Goal: Information Seeking & Learning: Find contact information

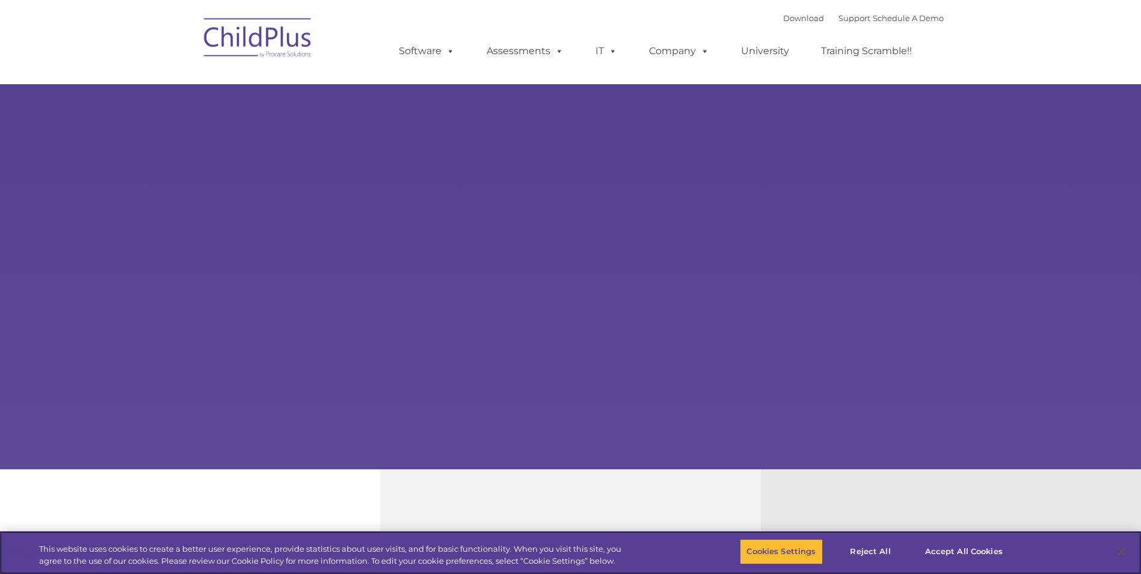
select select "MEDIUM"
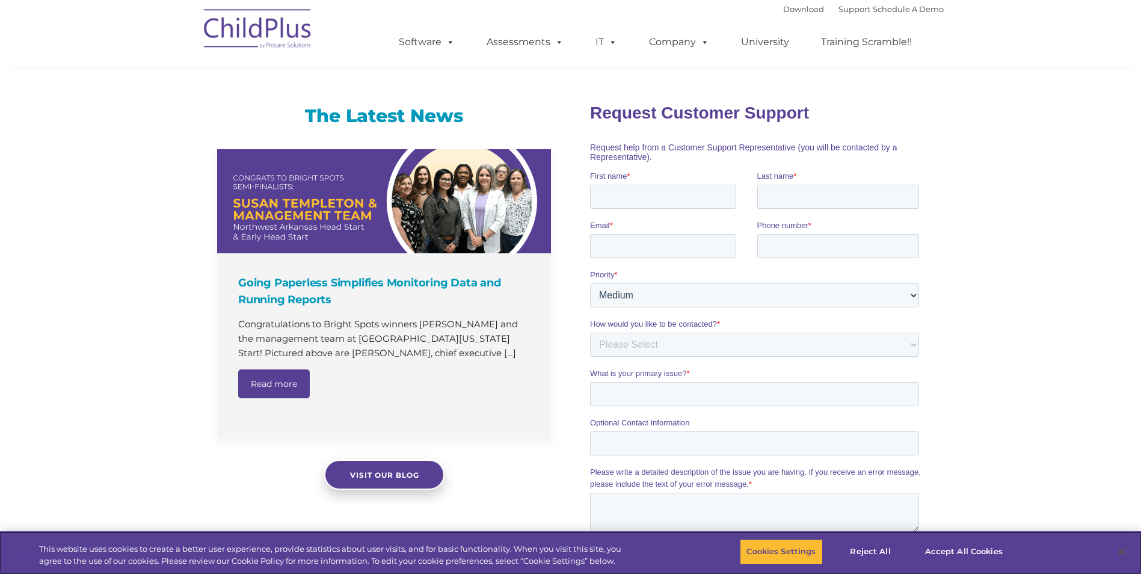
scroll to position [701, 0]
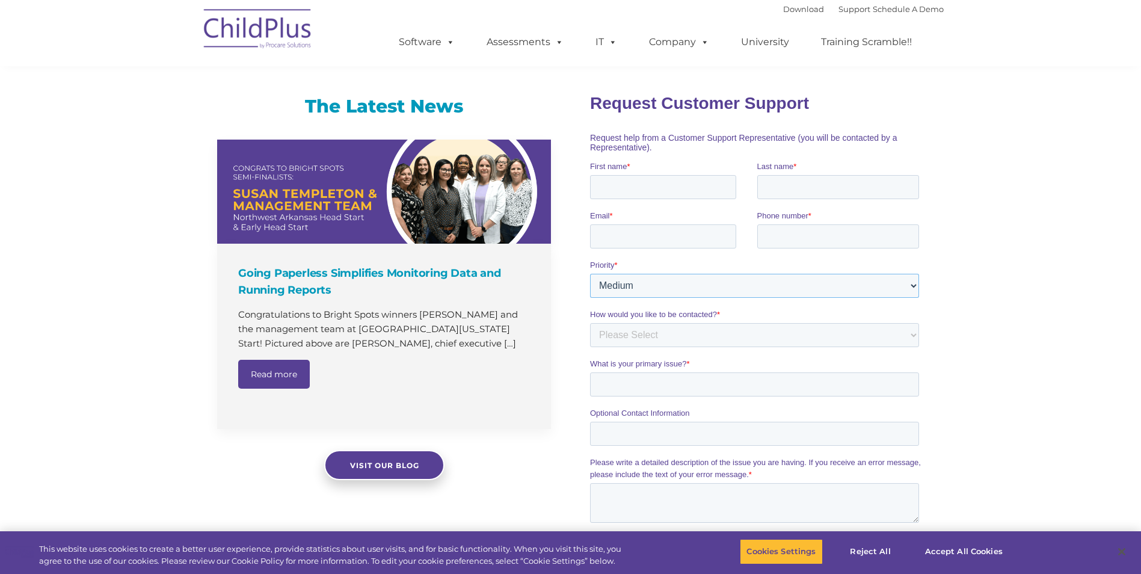
click at [627, 284] on select "Please Select Low Medium High" at bounding box center [754, 285] width 329 height 24
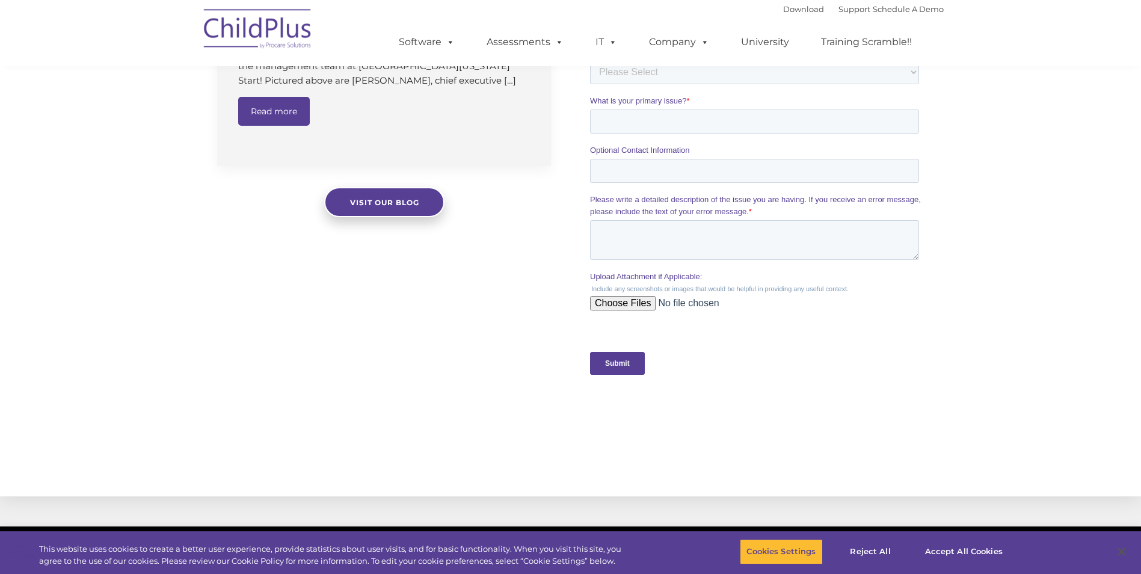
scroll to position [966, 0]
click at [615, 42] on span at bounding box center [610, 41] width 13 height 11
click at [839, 12] on link "Support" at bounding box center [855, 9] width 32 height 10
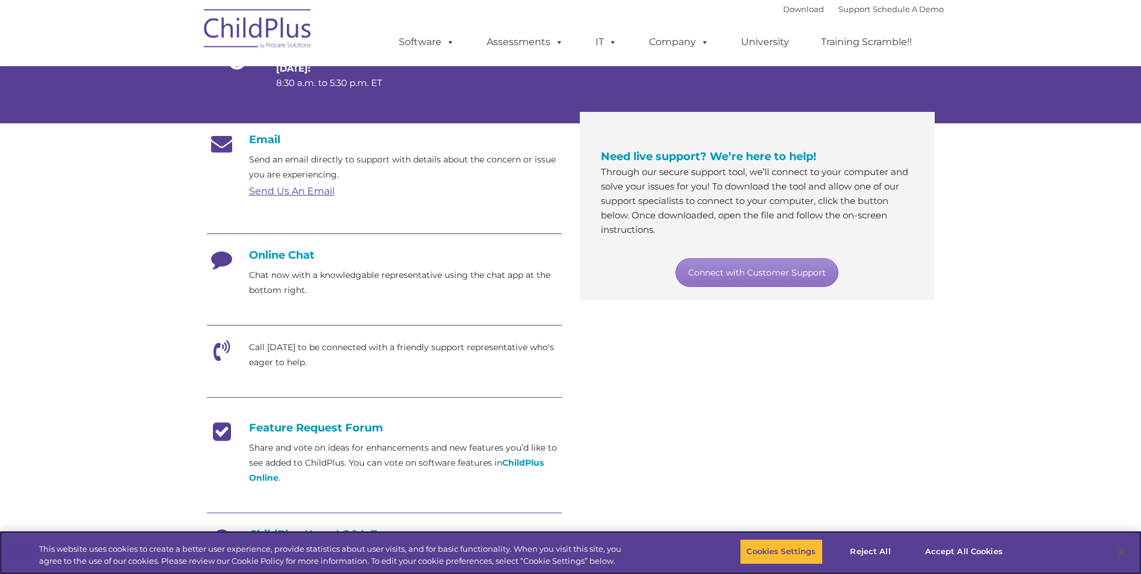
scroll to position [116, 0]
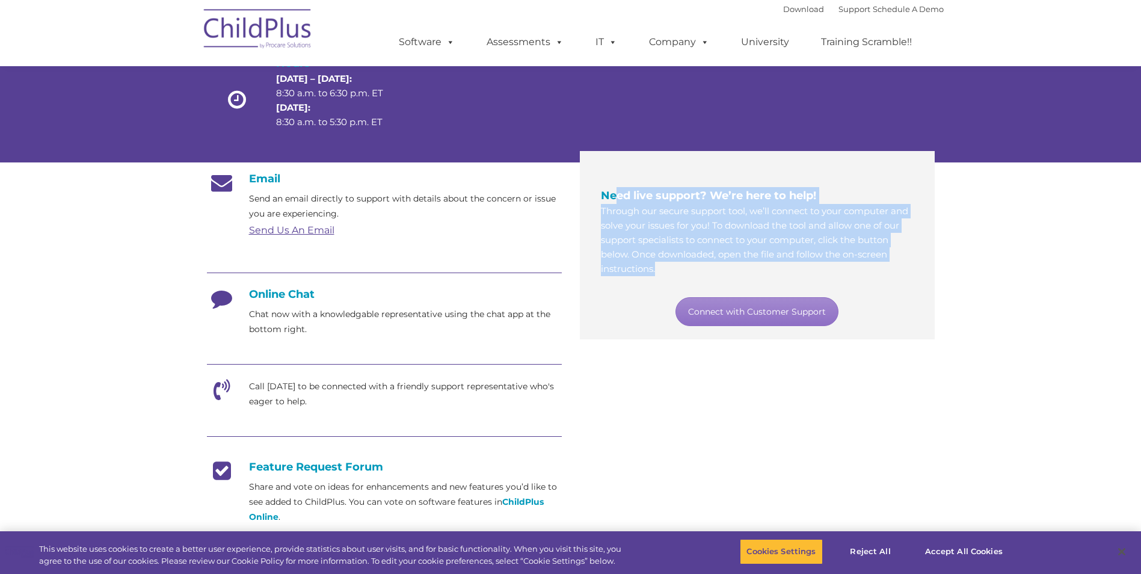
drag, startPoint x: 617, startPoint y: 202, endPoint x: 884, endPoint y: 266, distance: 274.7
click at [884, 266] on div "Need live support? We’re here to help! Through our secure support tool, we’ll c…" at bounding box center [757, 231] width 313 height 89
drag, startPoint x: 884, startPoint y: 266, endPoint x: 795, endPoint y: 266, distance: 88.4
click at [795, 266] on p "Through our secure support tool, we’ll connect to your computer and solve your …" at bounding box center [757, 240] width 313 height 72
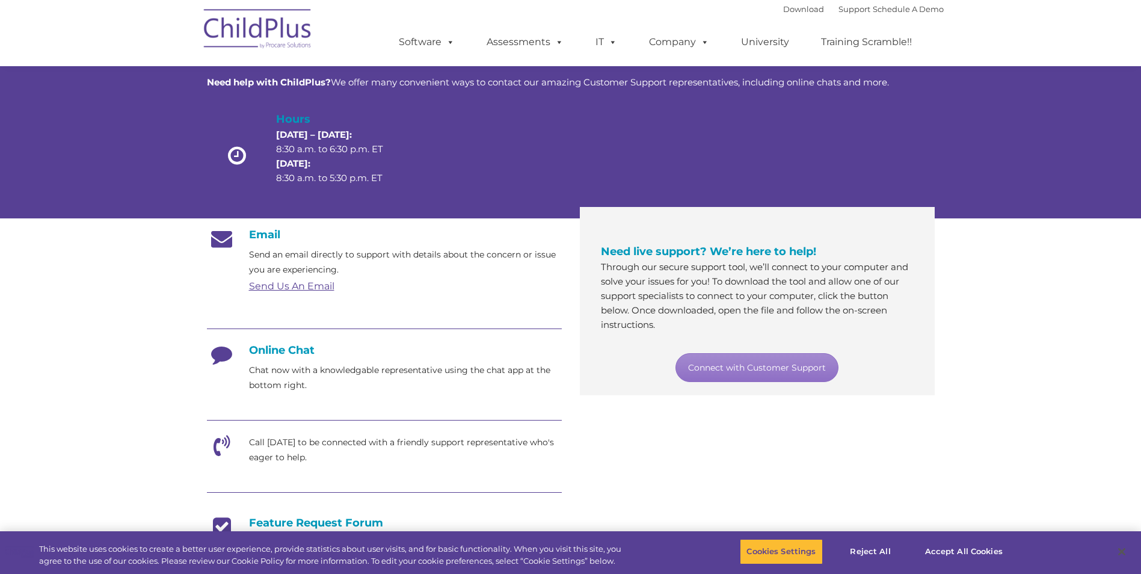
scroll to position [0, 0]
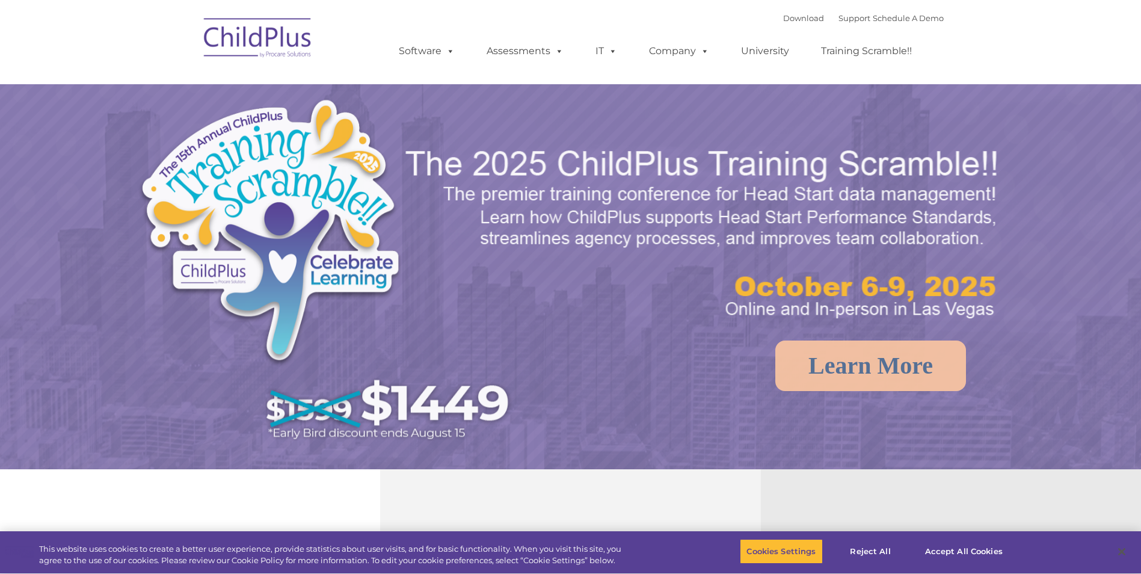
select select "MEDIUM"
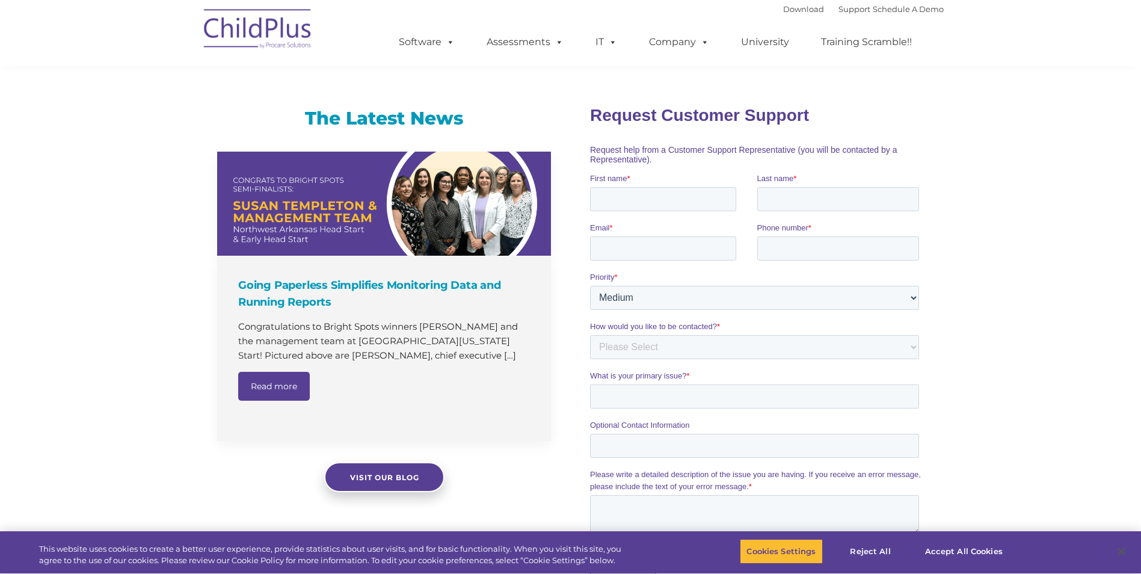
scroll to position [701, 0]
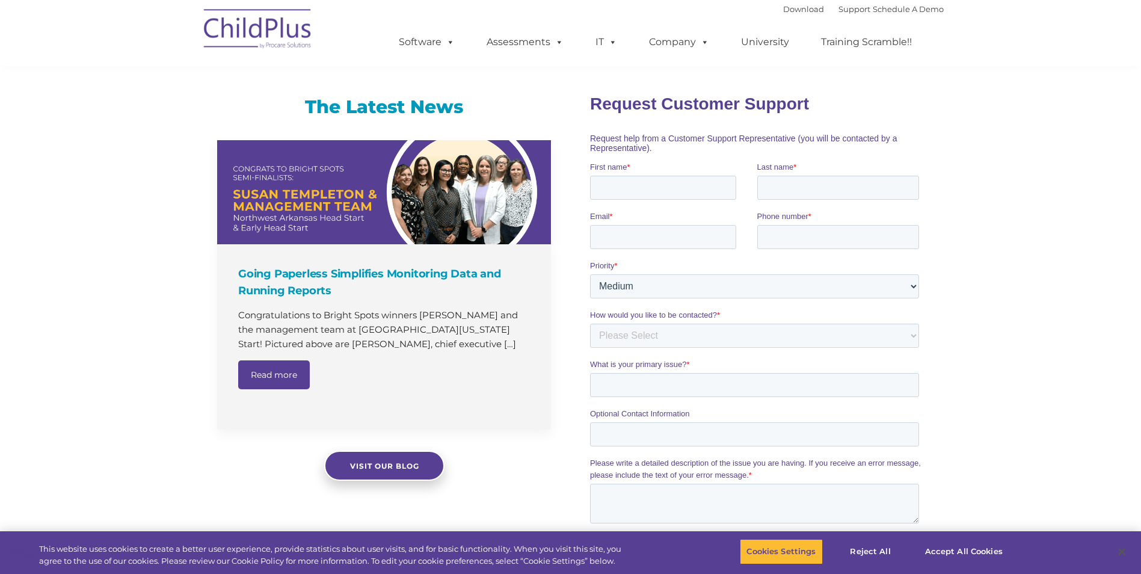
click at [726, 321] on div "How would you like to be contacted? * Please Select Phone Email" at bounding box center [757, 328] width 334 height 39
click at [729, 324] on select "Please Select Phone Email" at bounding box center [754, 335] width 329 height 24
click at [754, 311] on label "How would you like to be contacted? *" at bounding box center [757, 315] width 334 height 12
click at [754, 323] on select "Please Select Phone Email" at bounding box center [754, 335] width 329 height 24
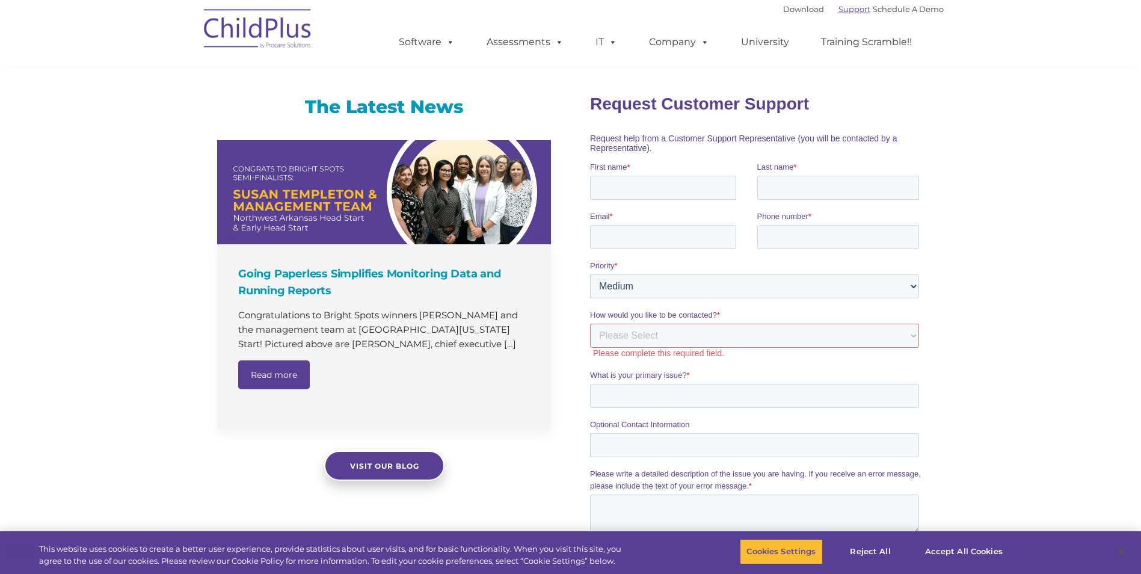
click at [840, 10] on link "Support" at bounding box center [855, 9] width 32 height 10
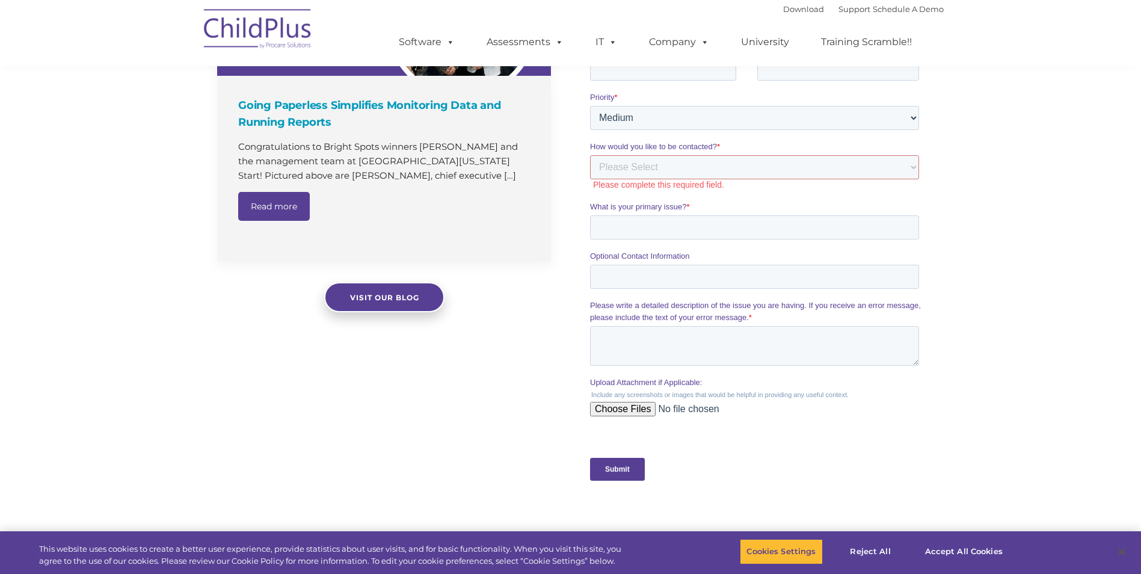
scroll to position [881, 0]
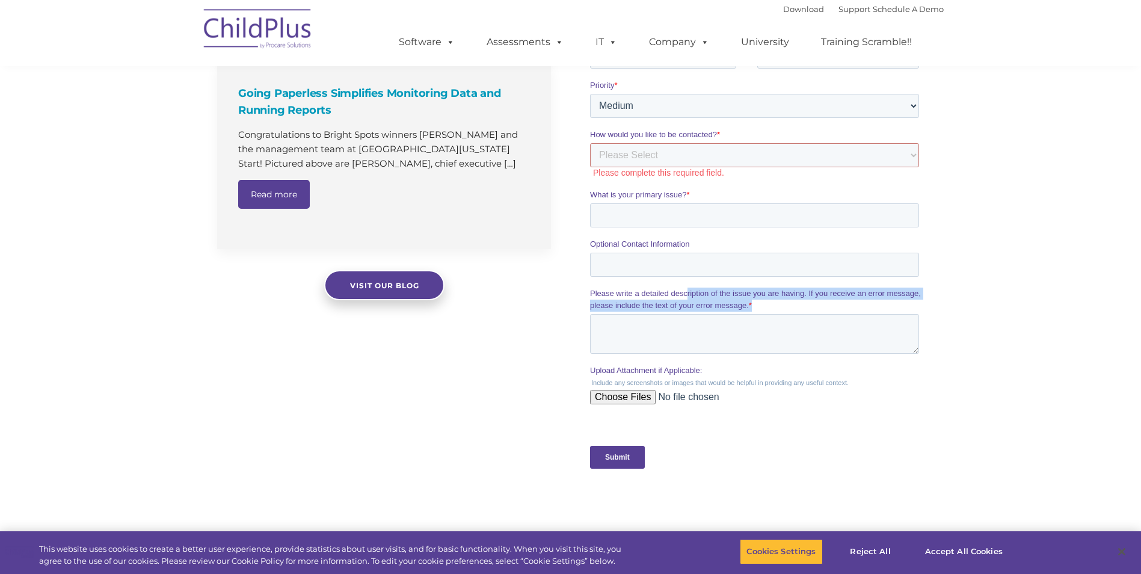
drag, startPoint x: 698, startPoint y: 295, endPoint x: 810, endPoint y: 313, distance: 113.9
click at [810, 313] on div "Please write a detailed description of the issue you are having. If you receive…" at bounding box center [757, 321] width 334 height 66
drag, startPoint x: 810, startPoint y: 313, endPoint x: 784, endPoint y: 328, distance: 30.2
click at [784, 328] on textarea "Please write a detailed description of the issue you are having. If you receive…" at bounding box center [754, 334] width 329 height 40
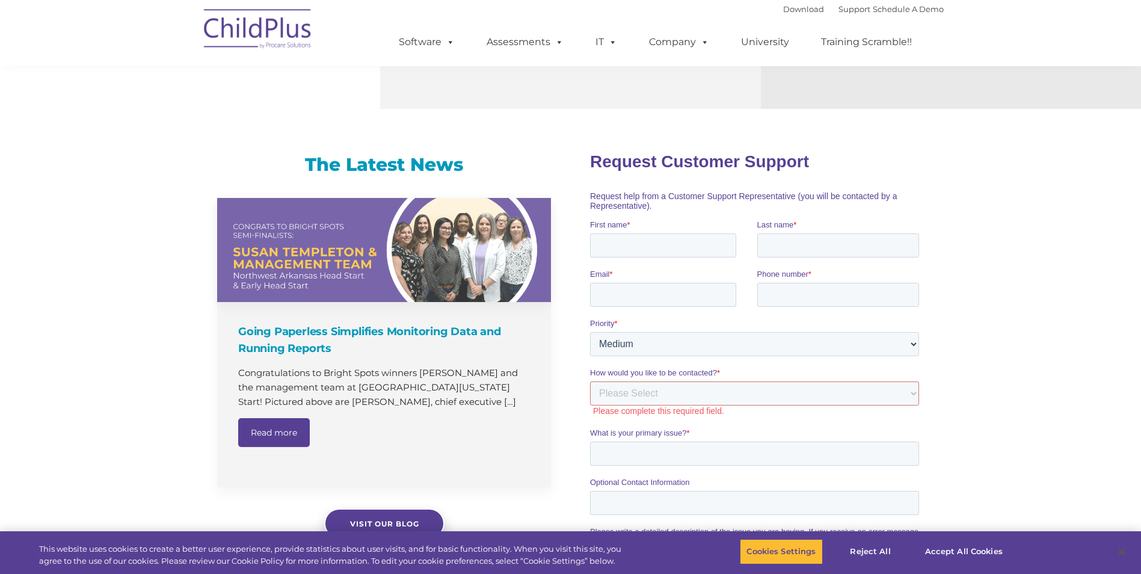
scroll to position [641, 0]
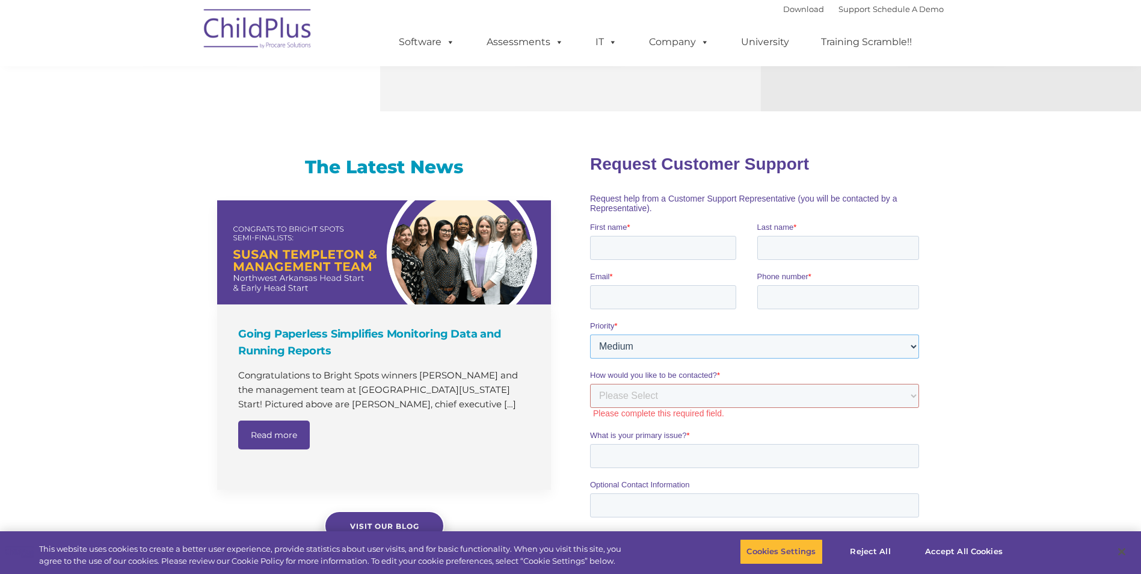
click at [883, 350] on select "Please Select Low Medium High" at bounding box center [754, 346] width 329 height 24
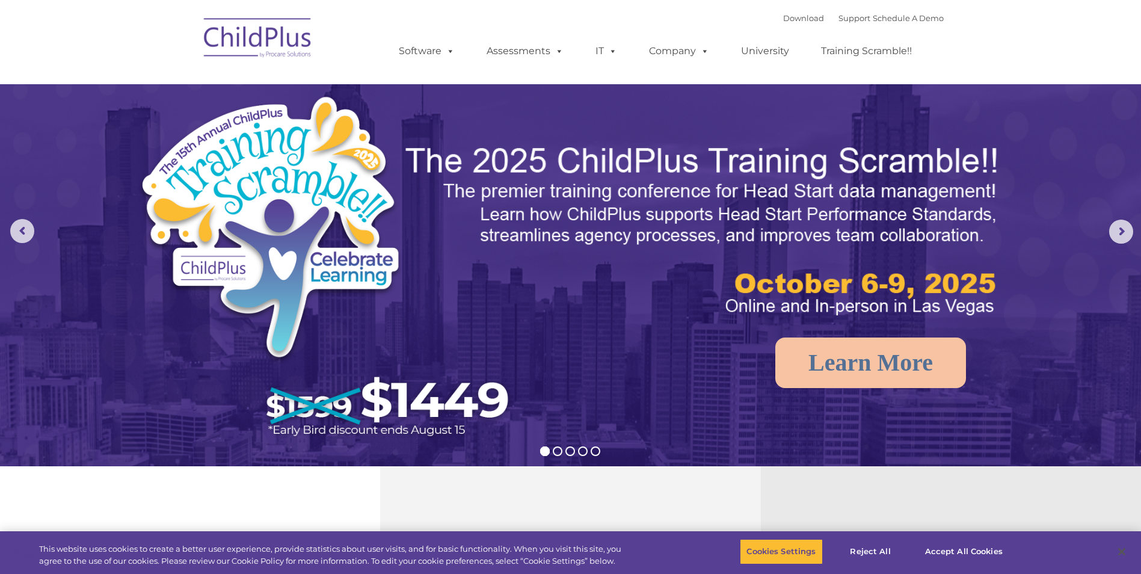
scroll to position [0, 0]
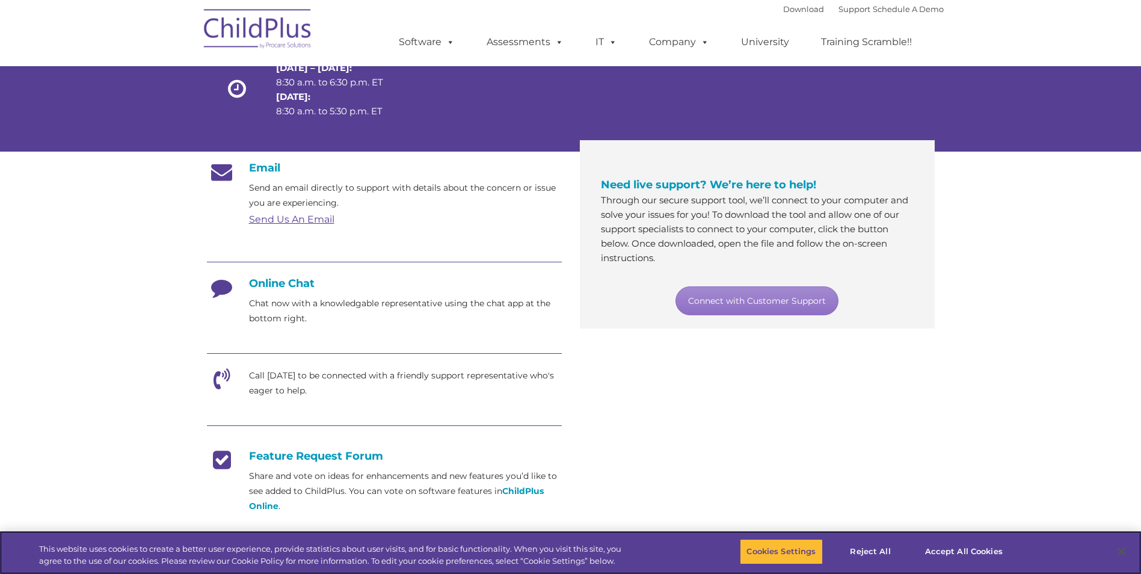
scroll to position [129, 0]
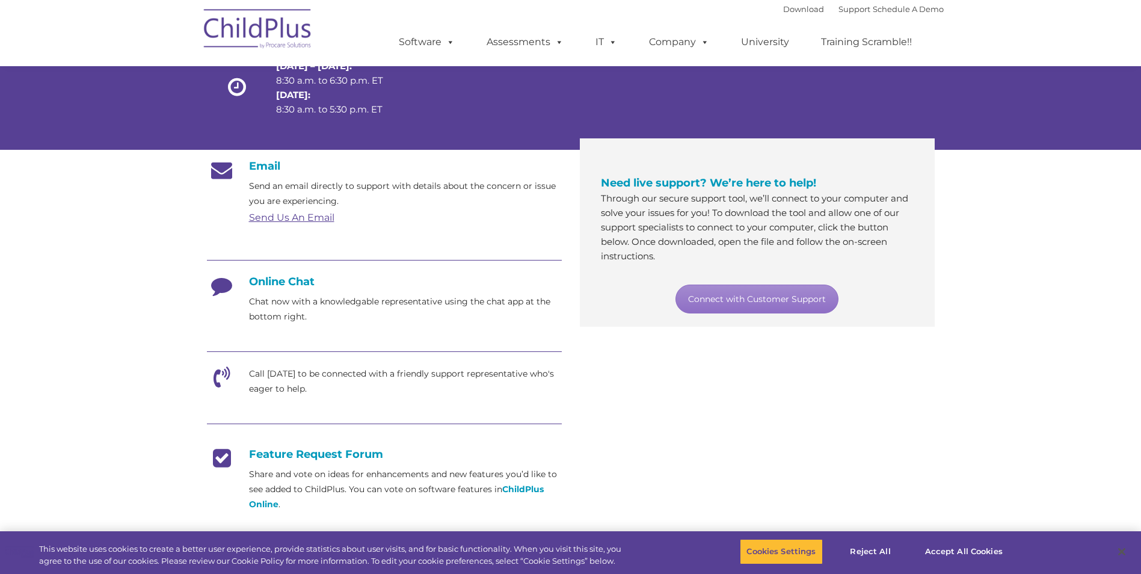
click at [300, 282] on h4 "Online Chat" at bounding box center [384, 281] width 355 height 13
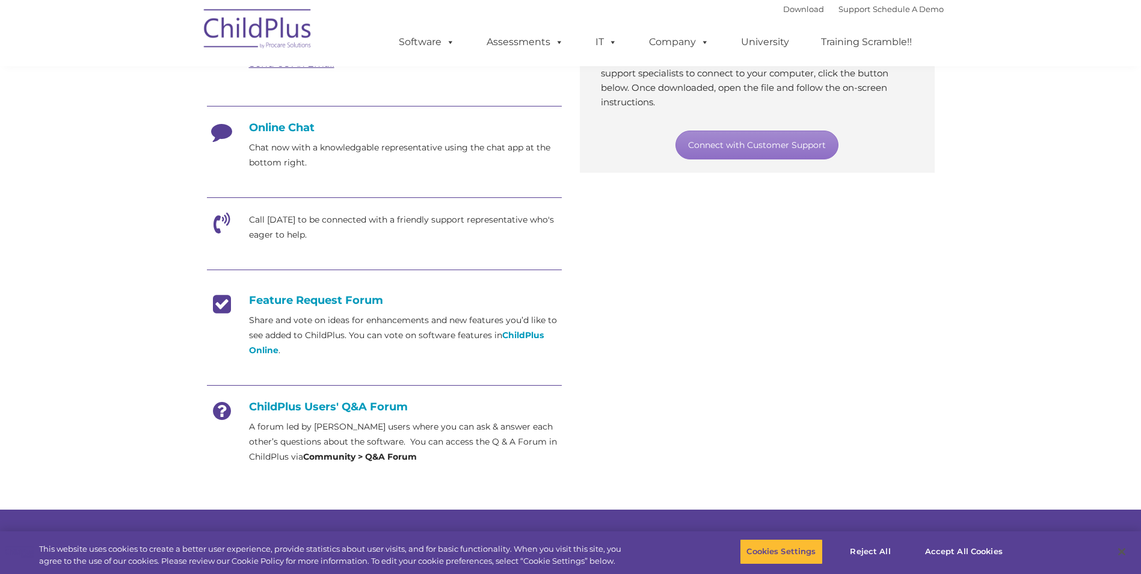
scroll to position [611, 0]
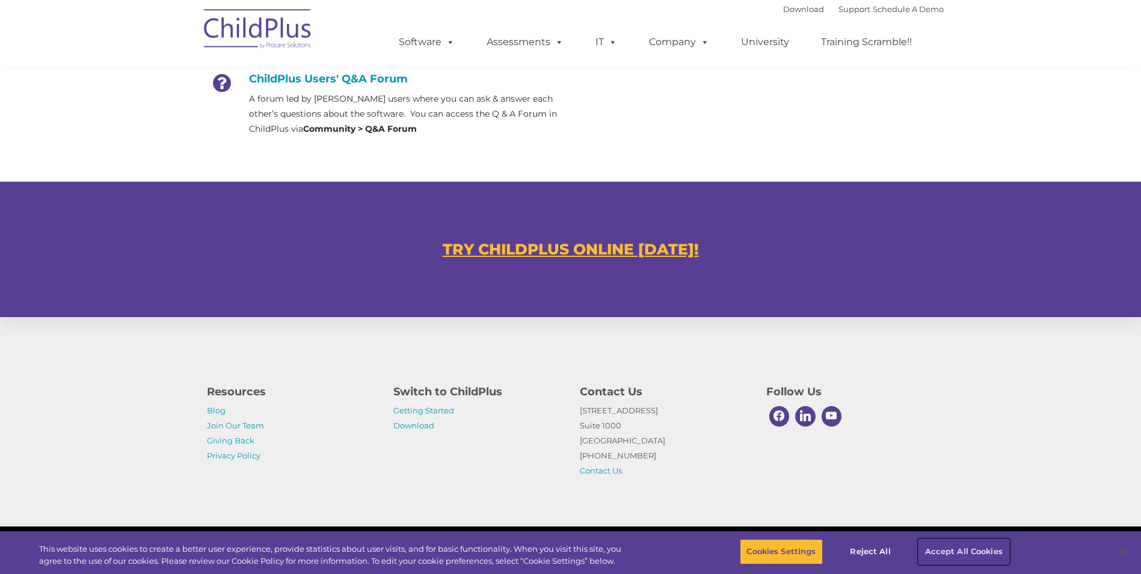
click at [988, 548] on button "Accept All Cookies" at bounding box center [964, 551] width 91 height 25
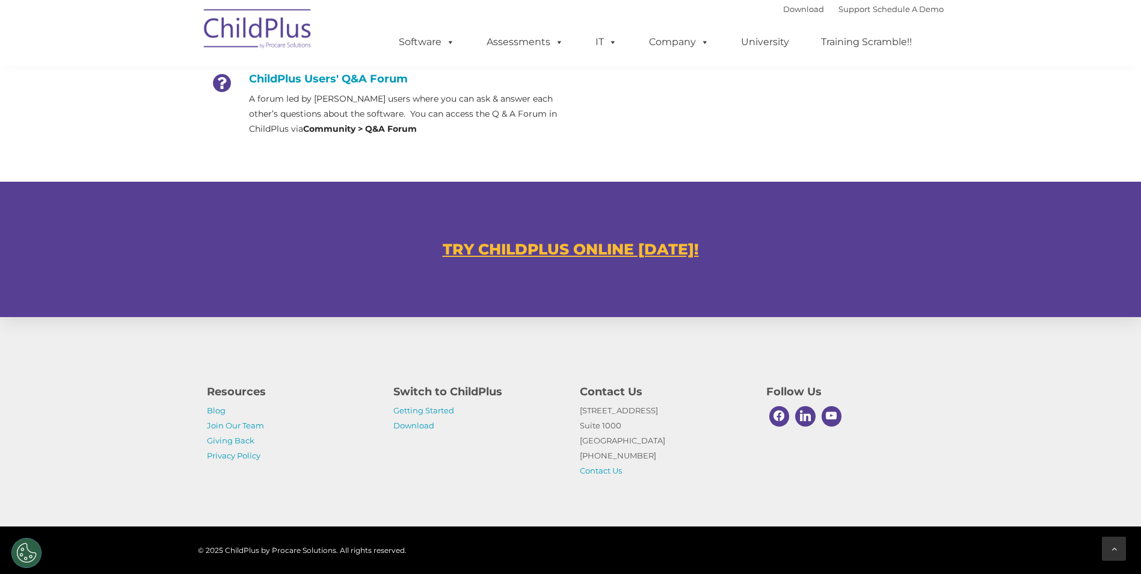
click at [1121, 546] on div at bounding box center [1114, 549] width 24 height 24
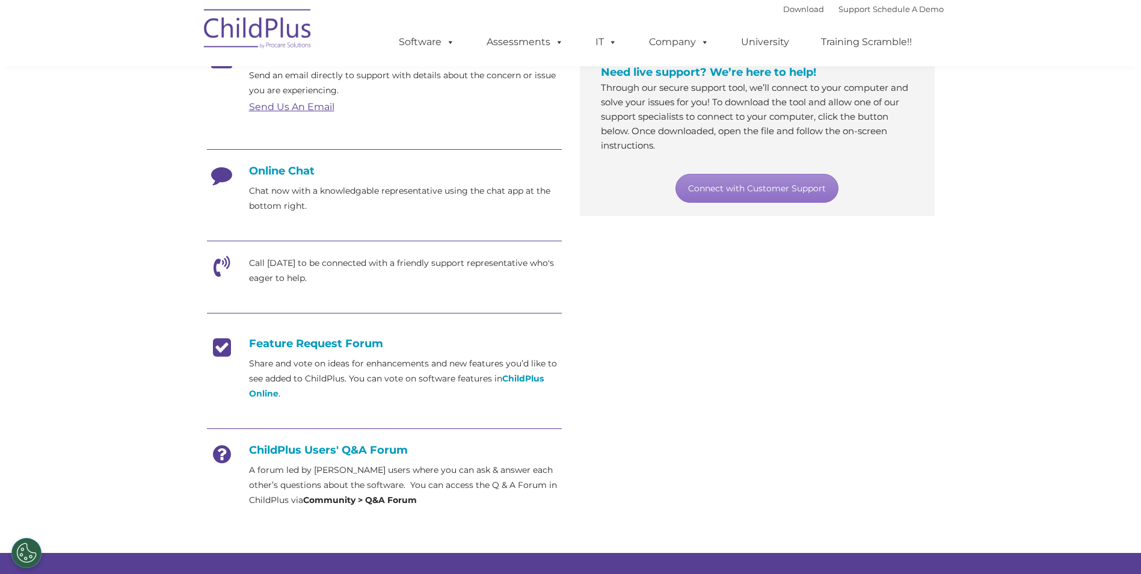
scroll to position [241, 0]
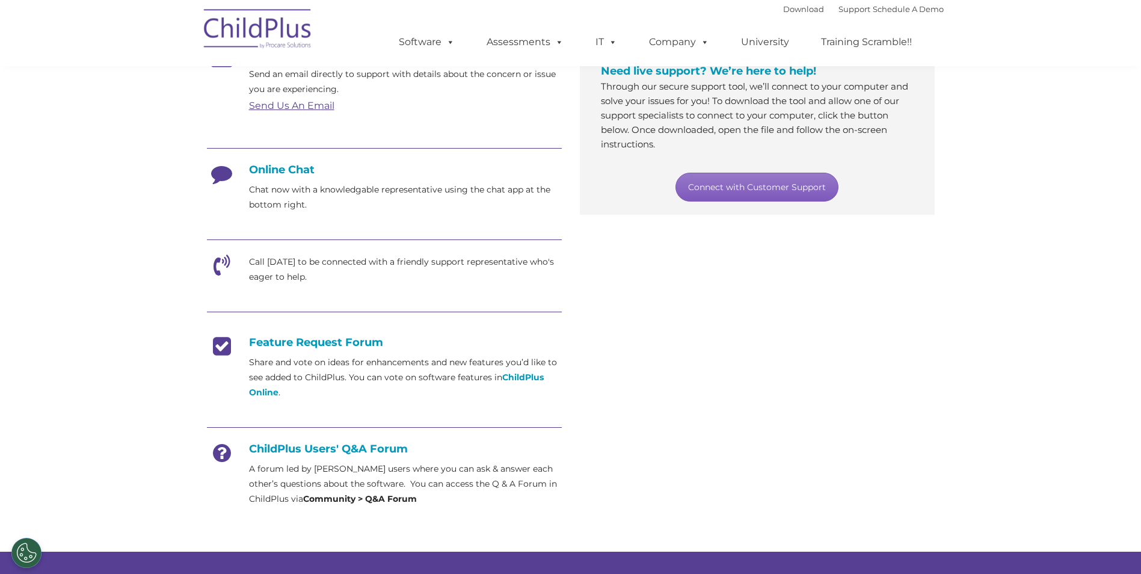
click at [717, 191] on link "Connect with Customer Support" at bounding box center [757, 187] width 163 height 29
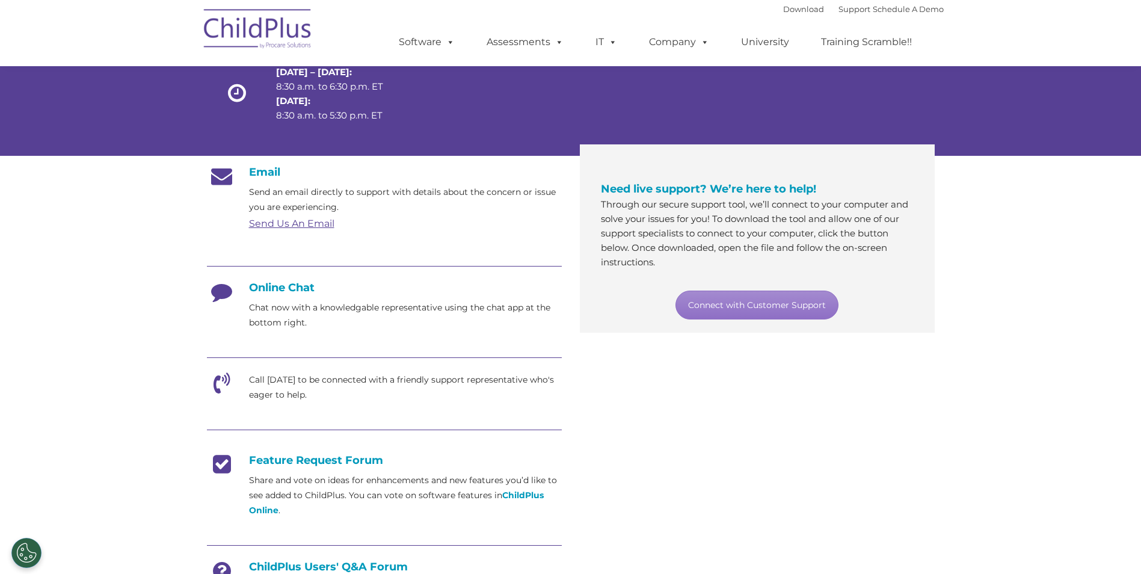
scroll to position [120, 0]
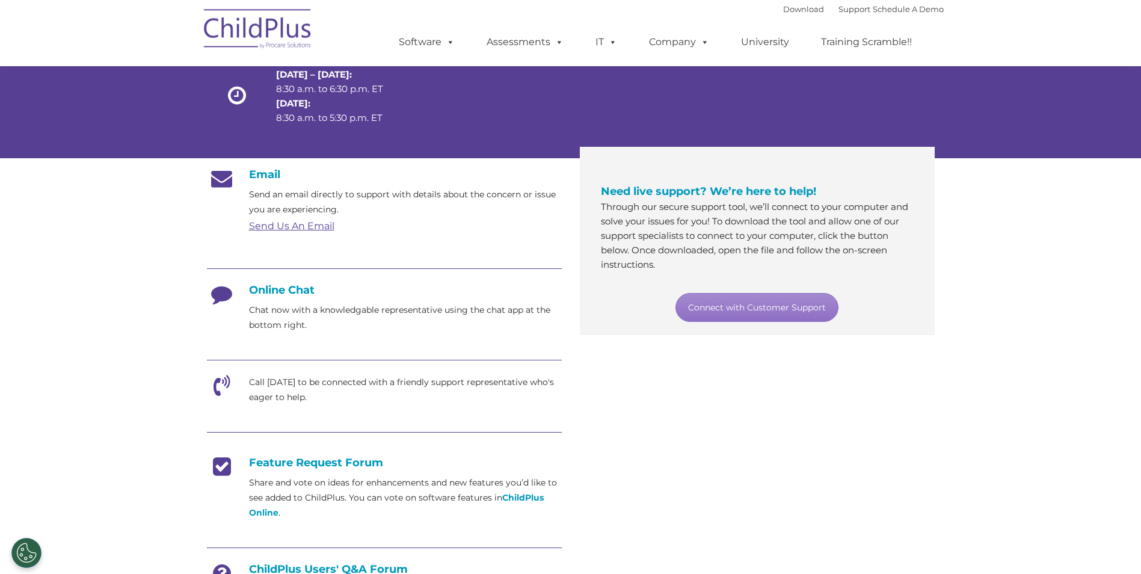
click at [313, 226] on link "Send Us An Email" at bounding box center [291, 225] width 85 height 11
drag, startPoint x: 310, startPoint y: 140, endPoint x: 328, endPoint y: 136, distance: 19.0
click at [310, 140] on div "Hours [DATE] – [DATE]: 8:30 a.m. to 6:30 p.m. ET [DATE]: 8:30 a.m. to 5:30 p.m.…" at bounding box center [340, 99] width 128 height 96
